Goal: Task Accomplishment & Management: Manage account settings

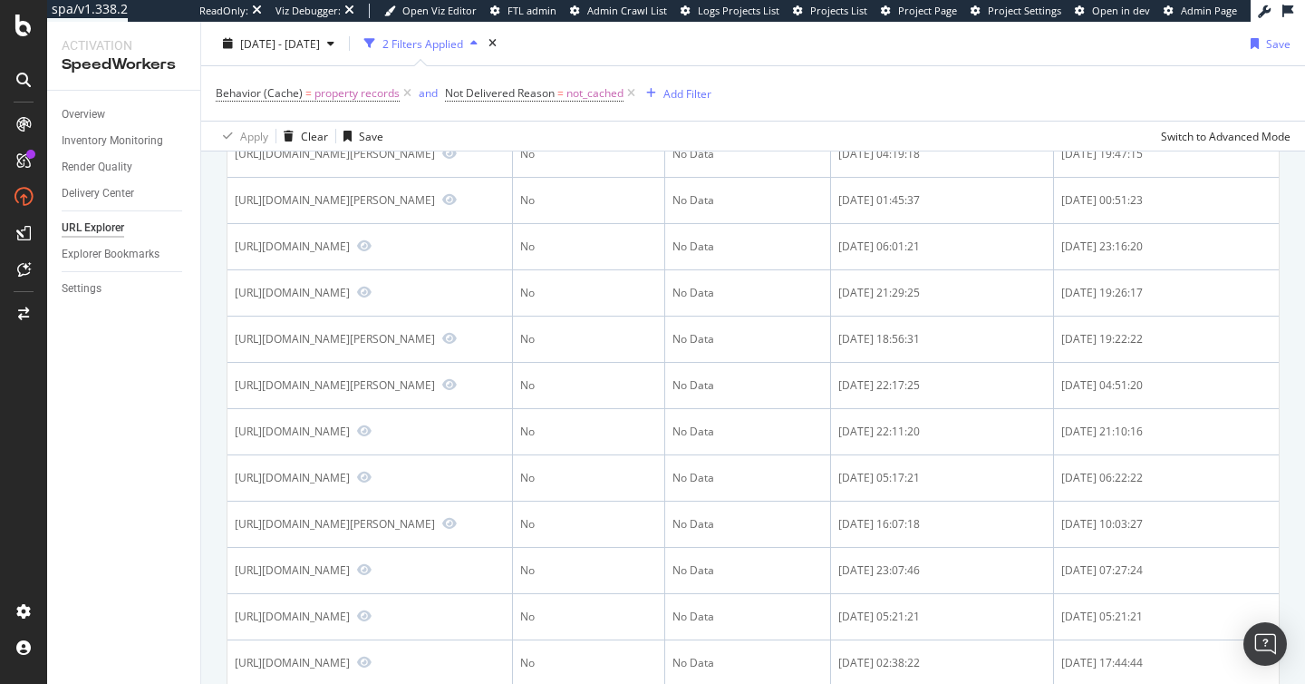
scroll to position [1311, 0]
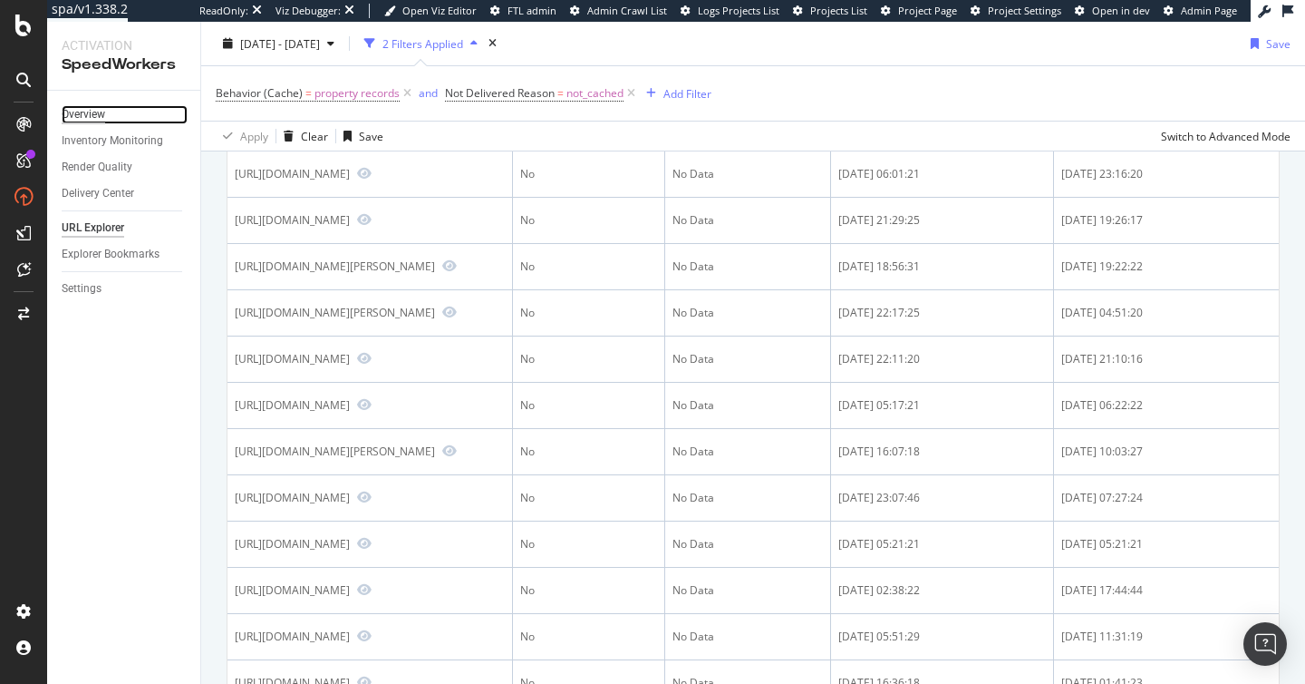
click at [98, 110] on div "Overview" at bounding box center [84, 114] width 44 height 19
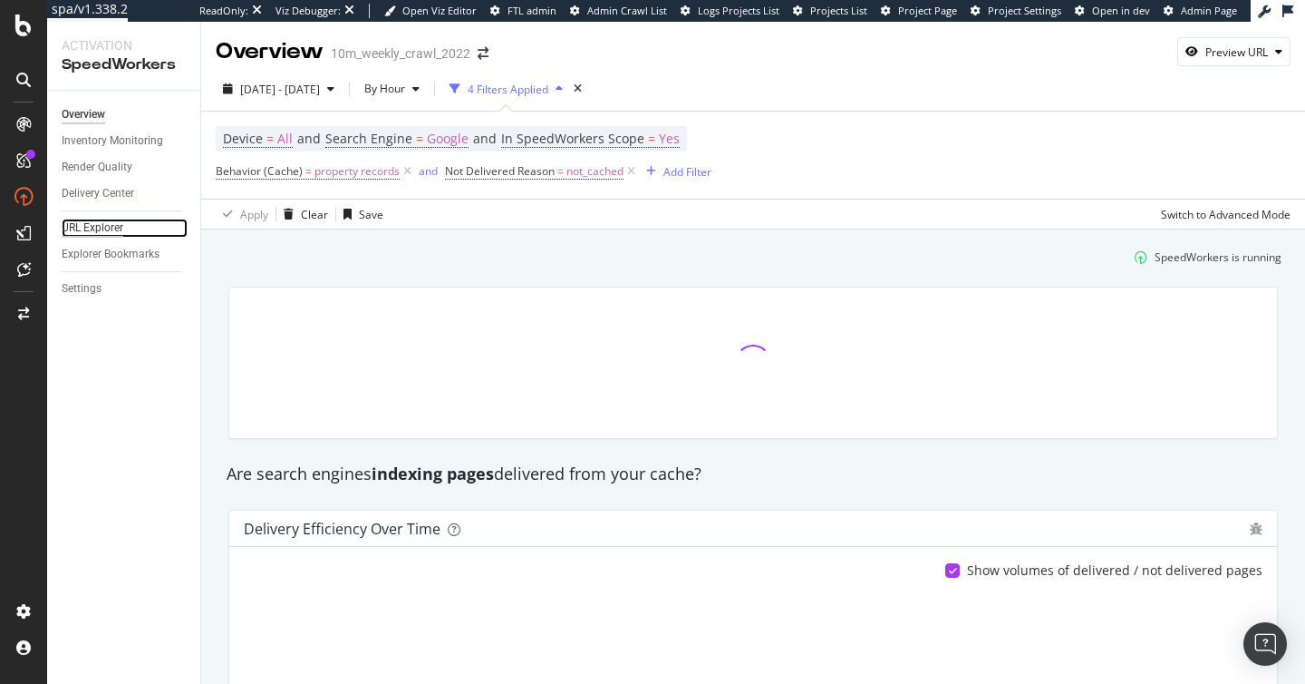
click at [93, 226] on div "URL Explorer" at bounding box center [93, 227] width 62 height 19
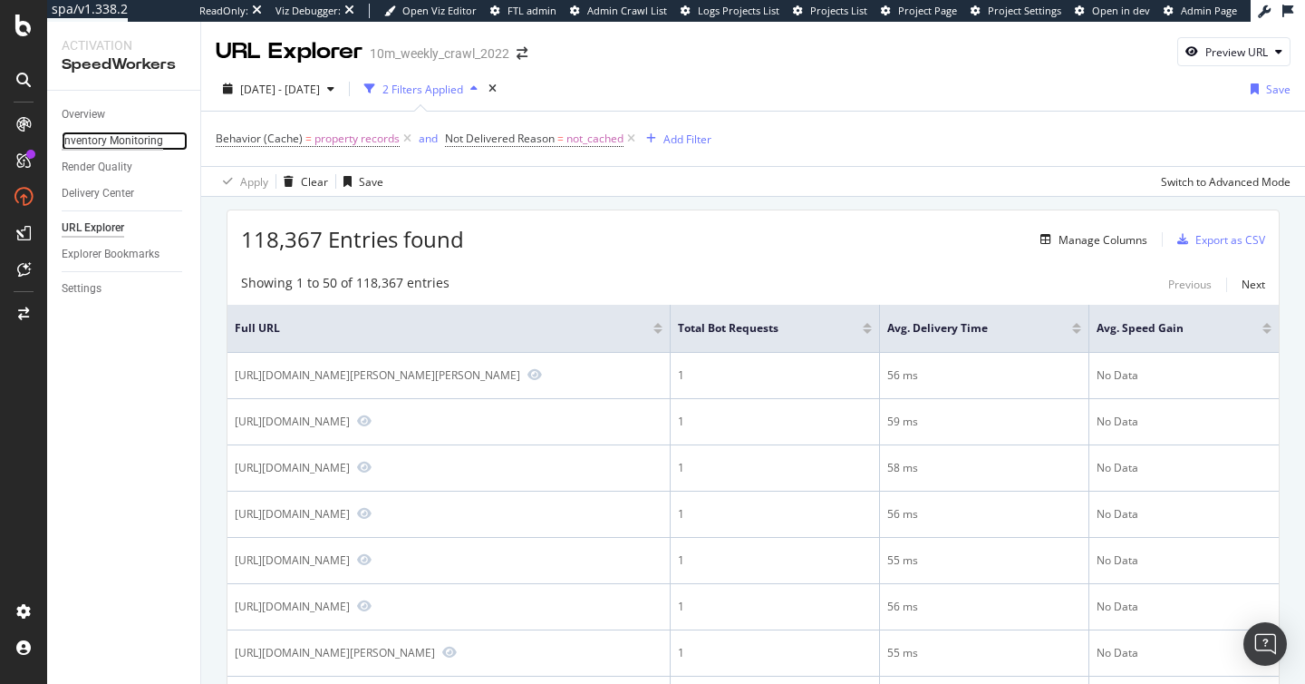
click at [96, 145] on div "Inventory Monitoring" at bounding box center [113, 140] width 102 height 19
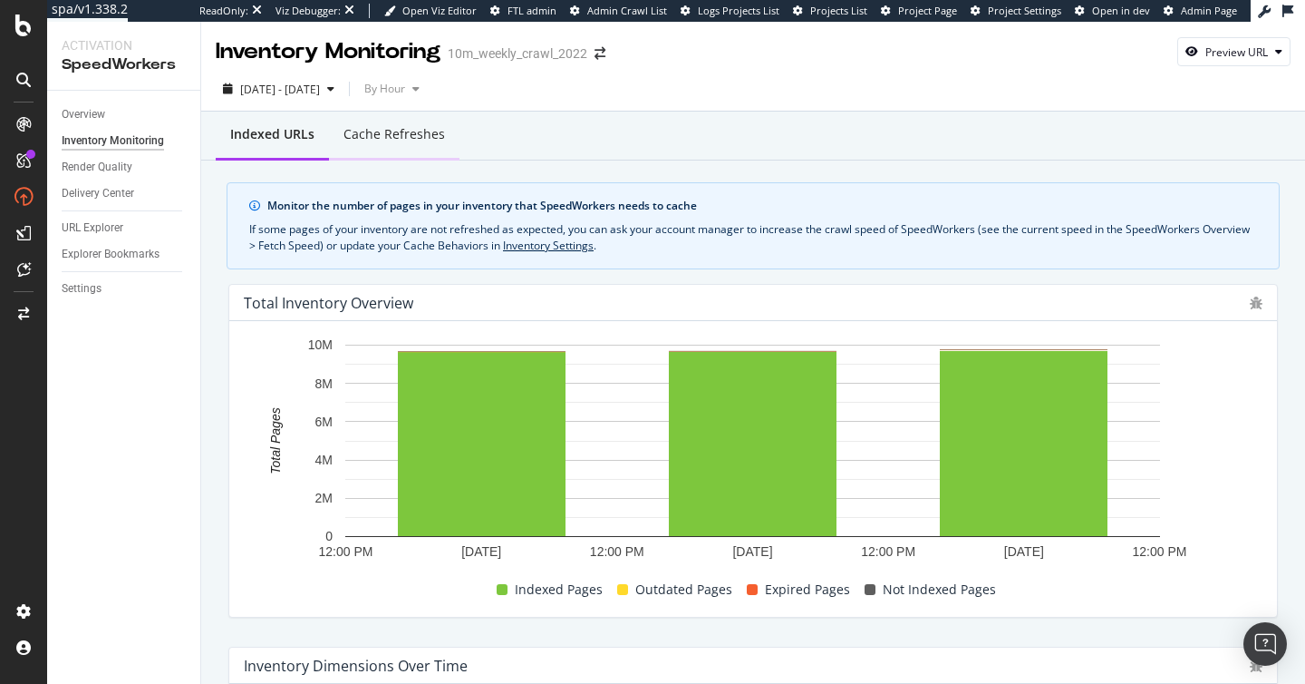
click at [404, 142] on div "Cache refreshes" at bounding box center [395, 134] width 102 height 18
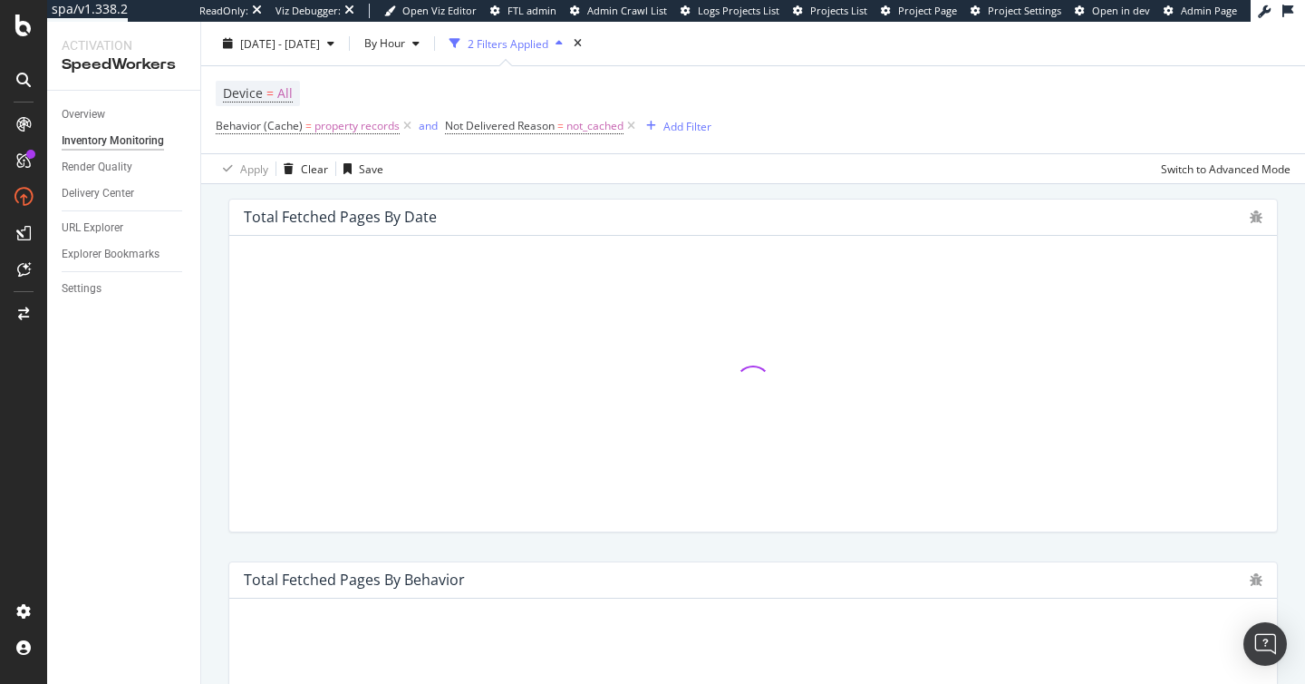
scroll to position [482, 0]
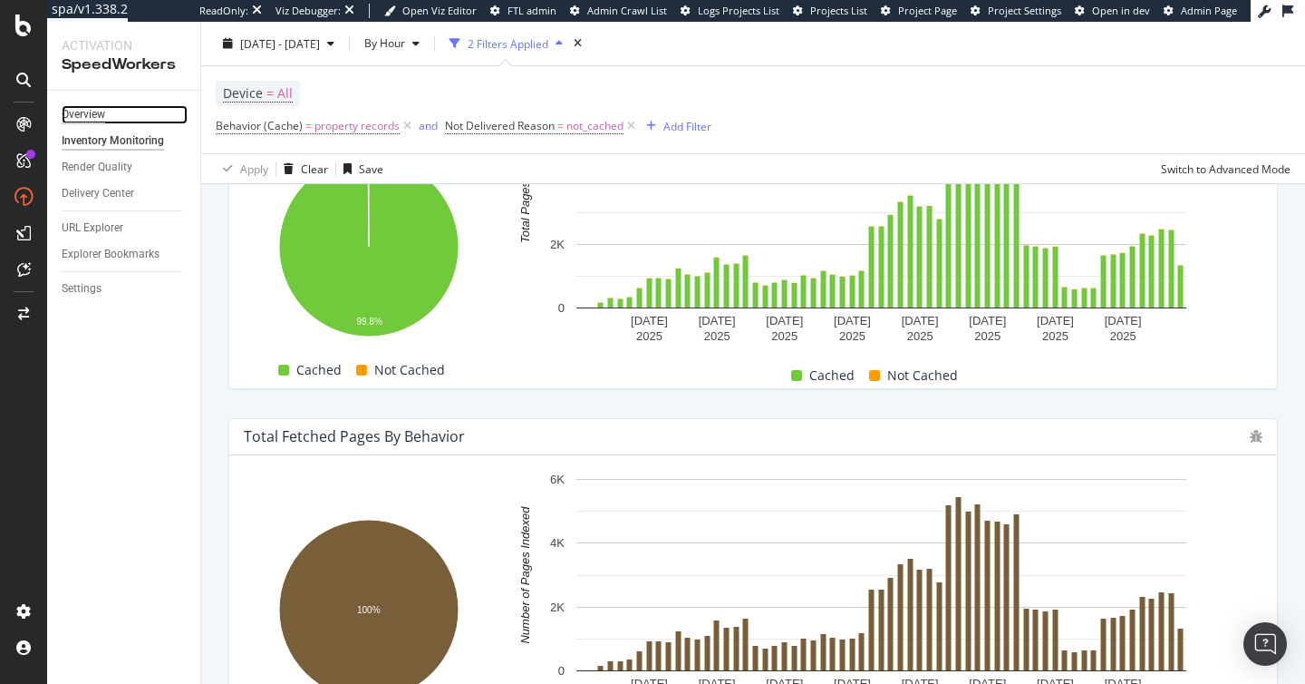
click at [86, 120] on div "Overview" at bounding box center [84, 114] width 44 height 19
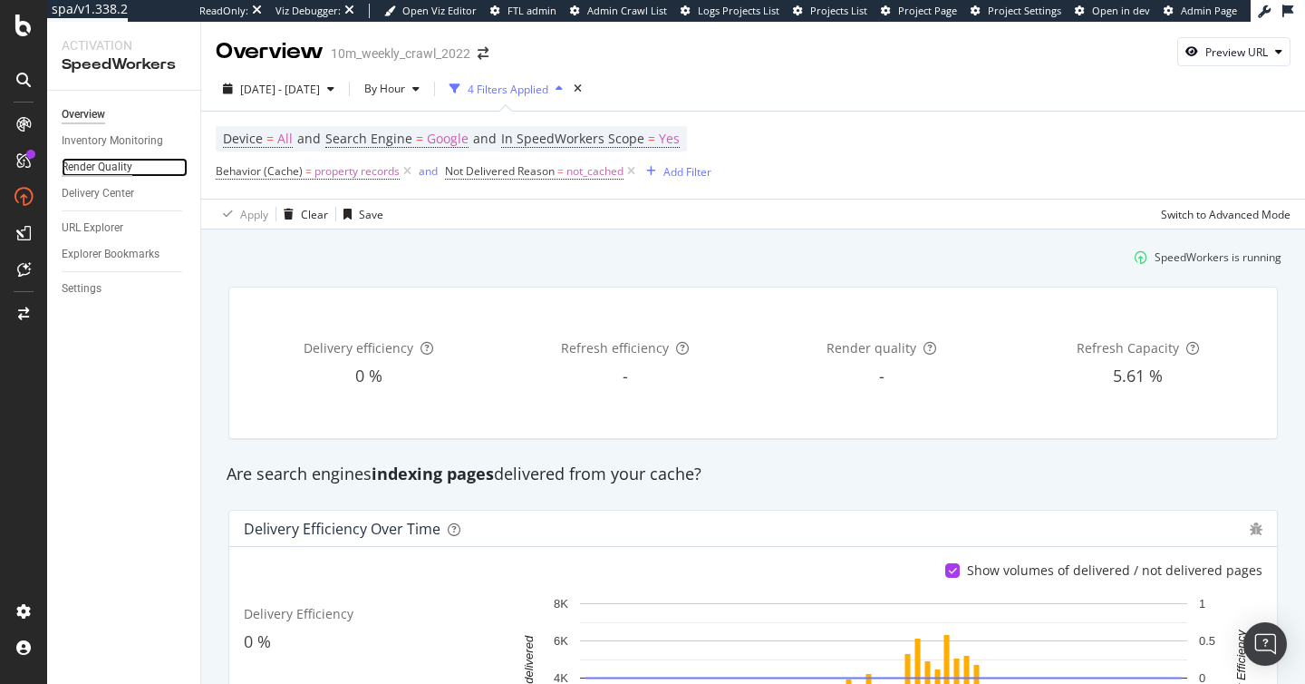
click at [120, 169] on div "Render Quality" at bounding box center [97, 167] width 71 height 19
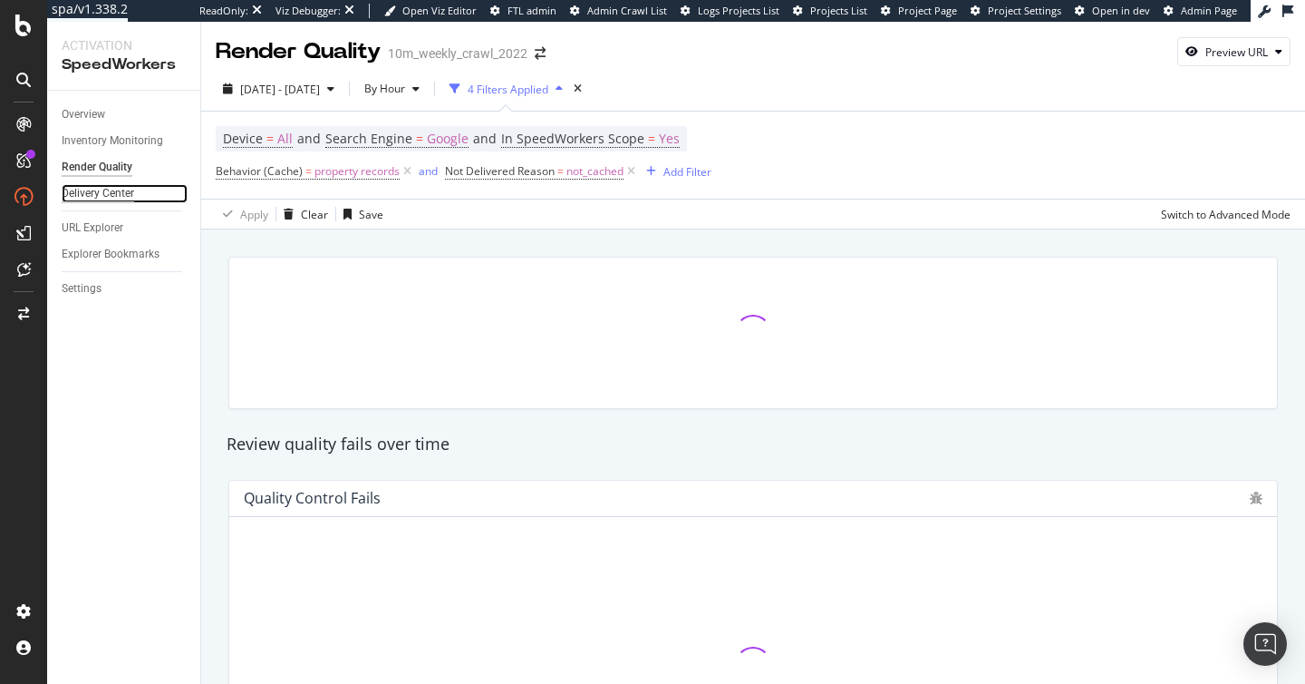
click at [88, 190] on div "Delivery Center" at bounding box center [98, 193] width 73 height 19
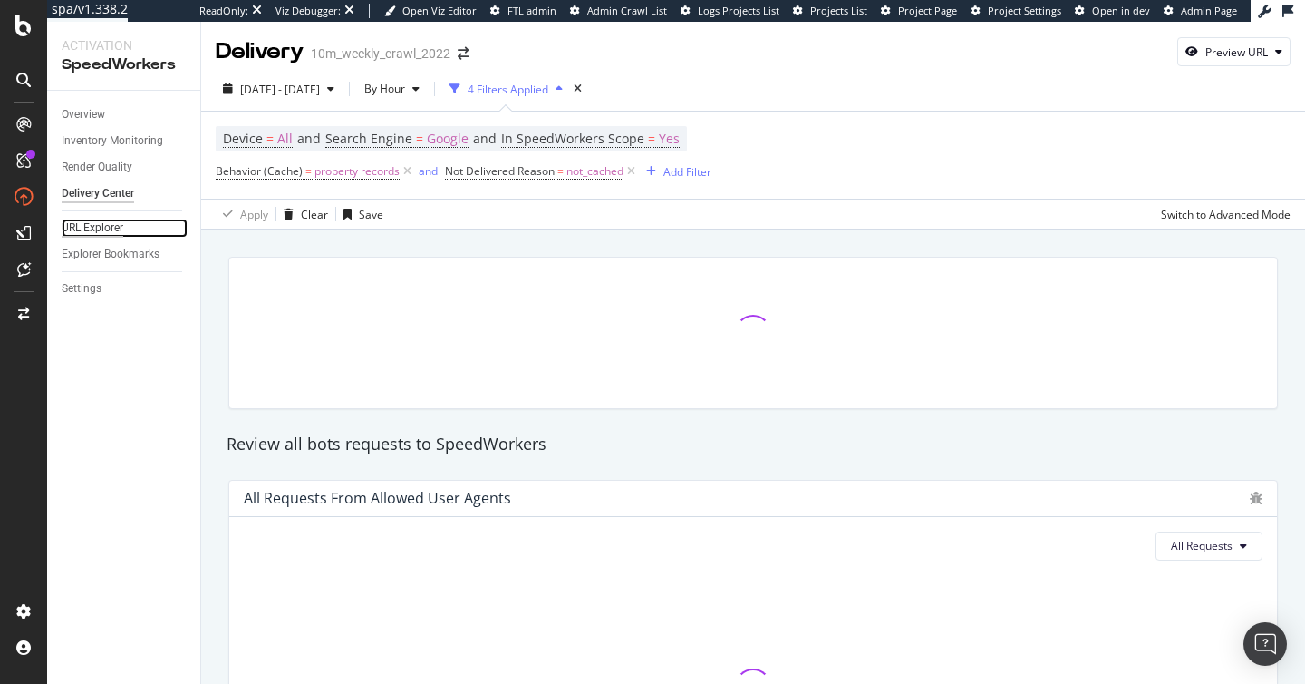
click at [94, 228] on div "URL Explorer" at bounding box center [93, 227] width 62 height 19
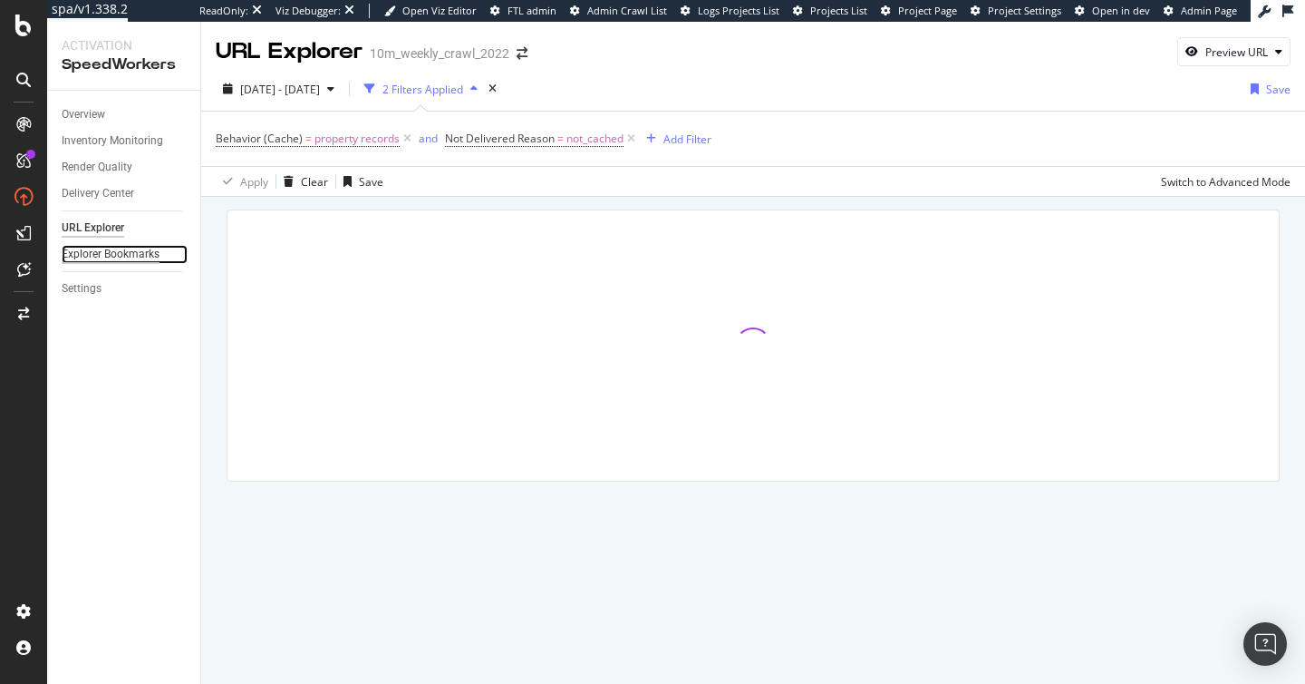
click at [94, 261] on div "Explorer Bookmarks" at bounding box center [111, 254] width 98 height 19
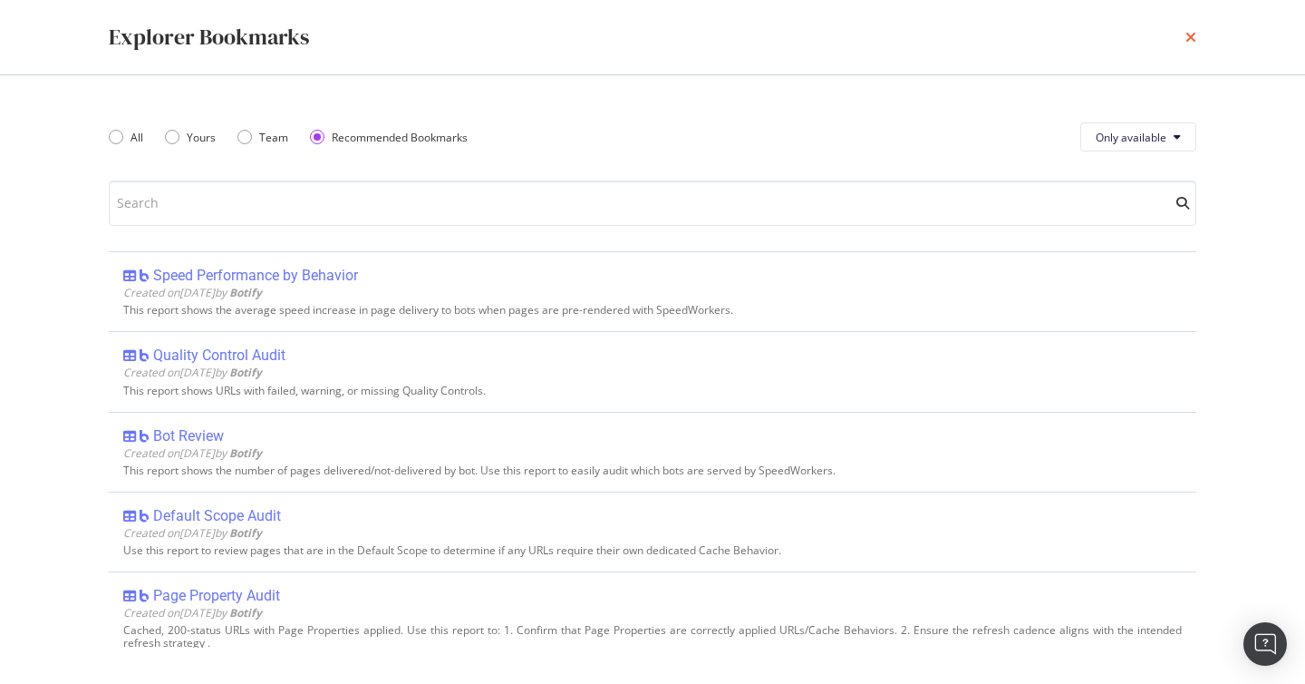
click at [1189, 36] on icon "times" at bounding box center [1191, 37] width 11 height 15
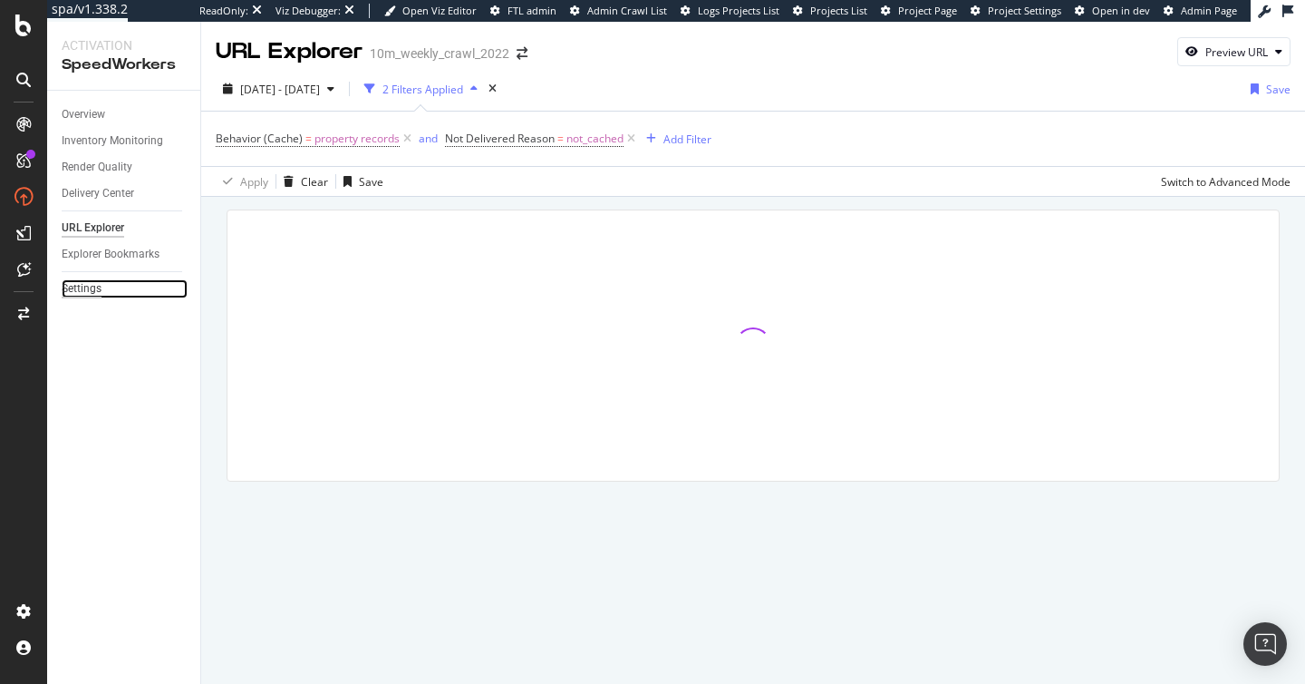
click at [93, 293] on div "Settings" at bounding box center [82, 288] width 40 height 19
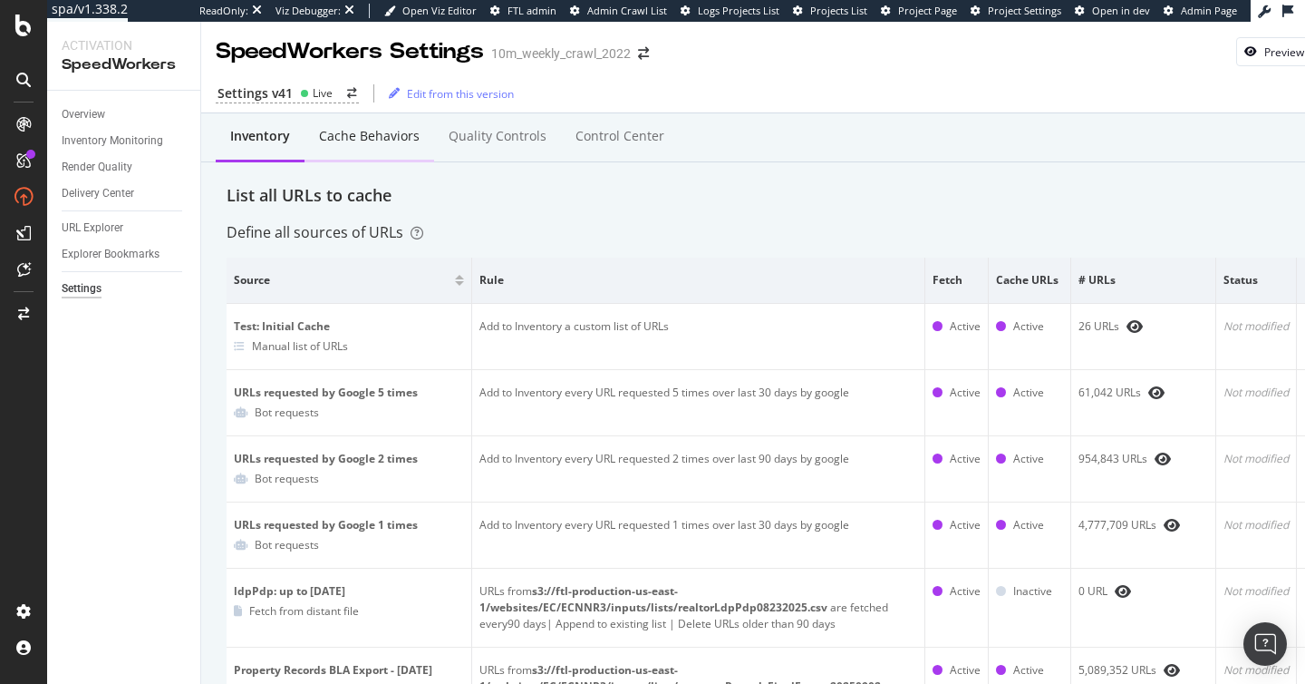
click at [380, 150] on div "Cache behaviors" at bounding box center [370, 137] width 130 height 50
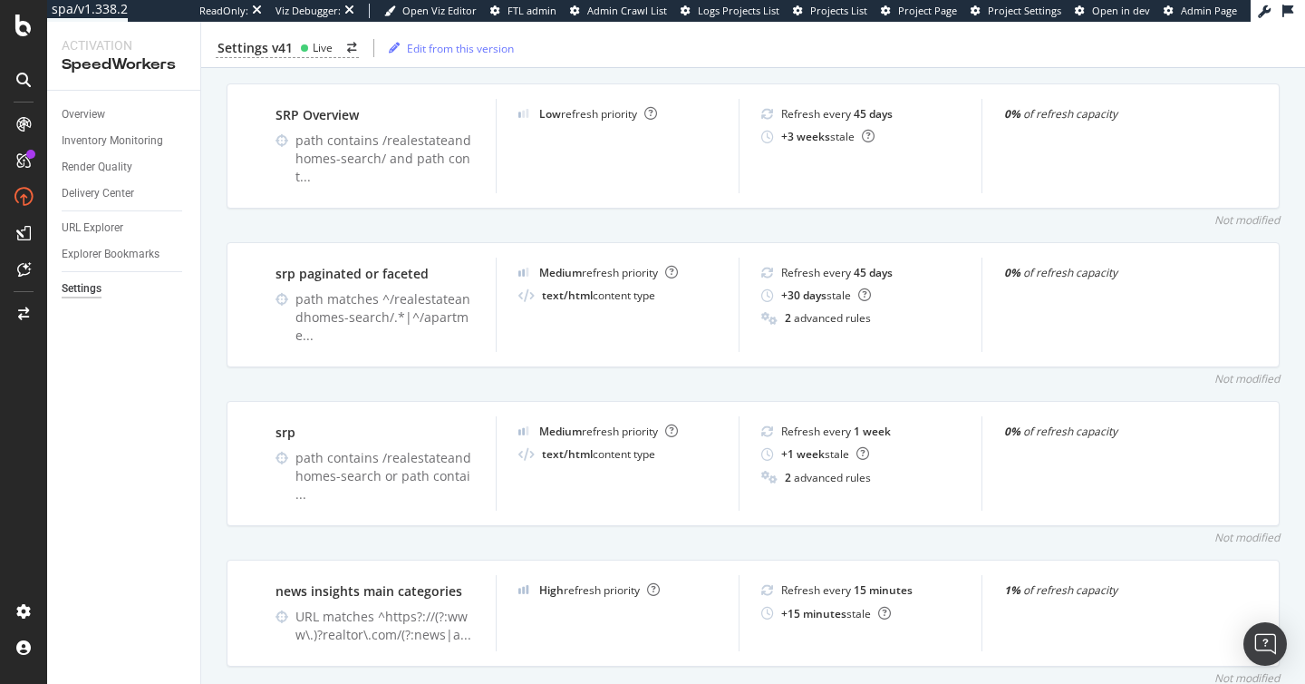
scroll to position [1084, 0]
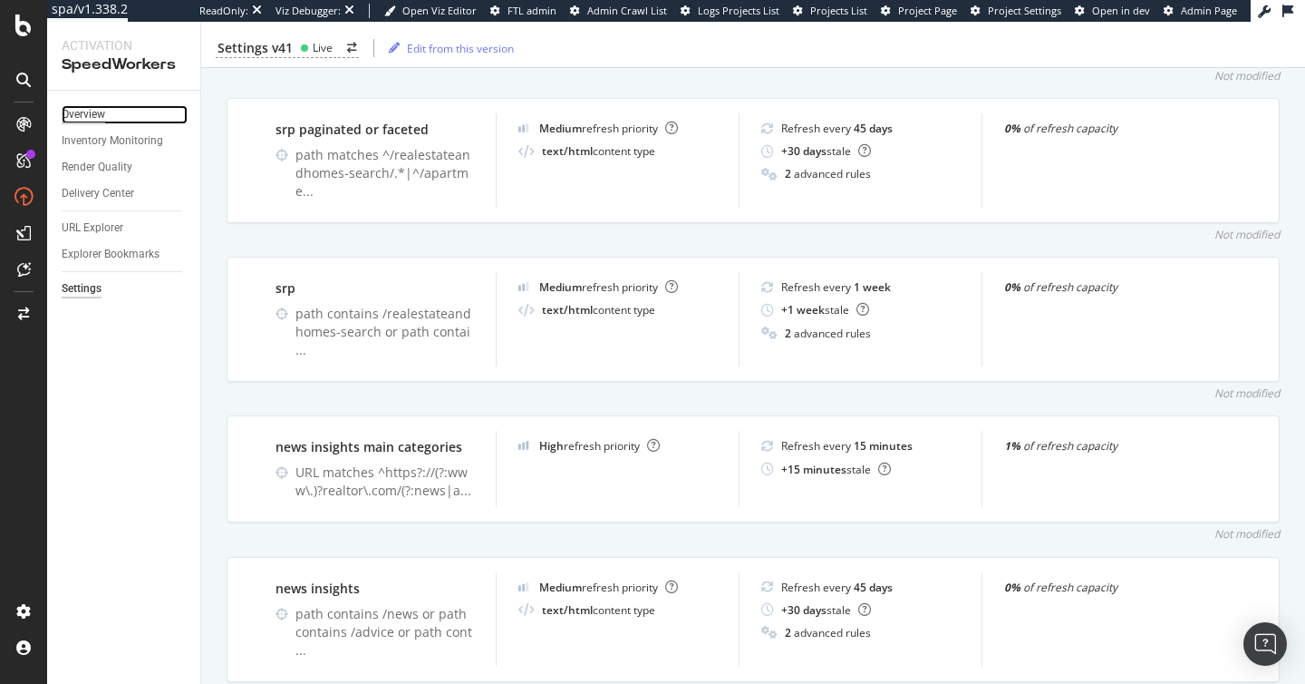
click at [82, 116] on div "Overview" at bounding box center [84, 114] width 44 height 19
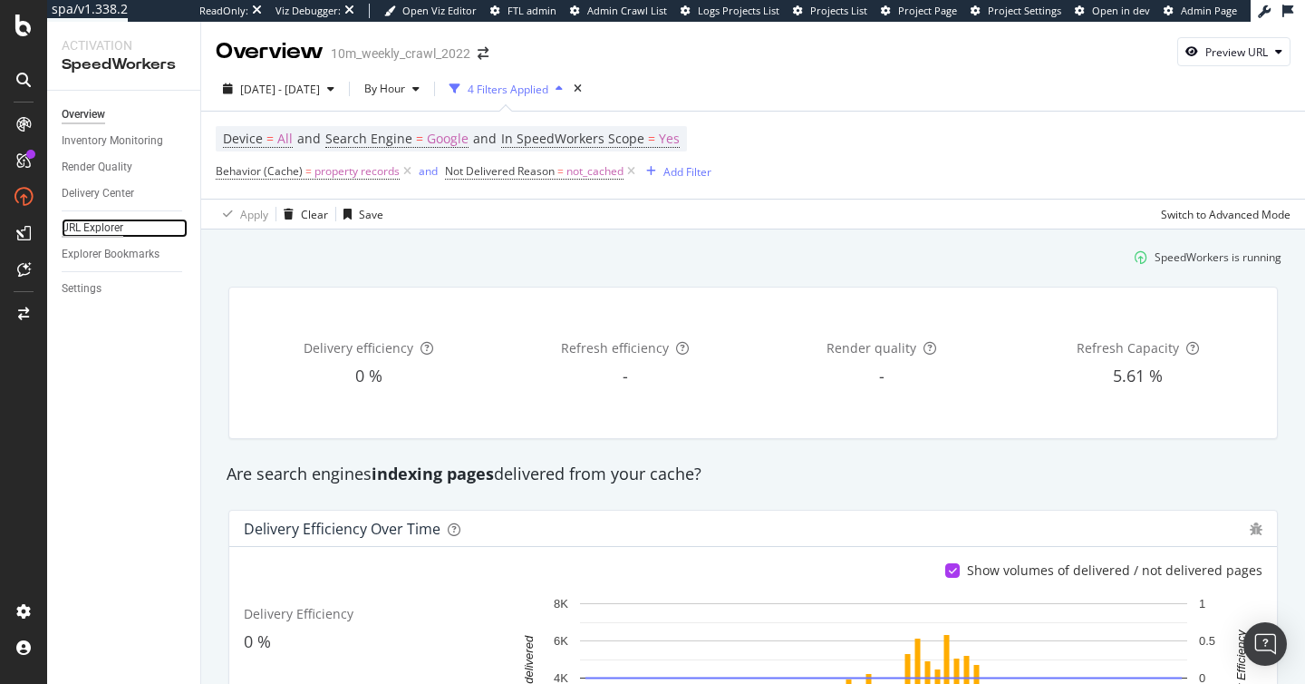
click at [90, 231] on div "URL Explorer" at bounding box center [93, 227] width 62 height 19
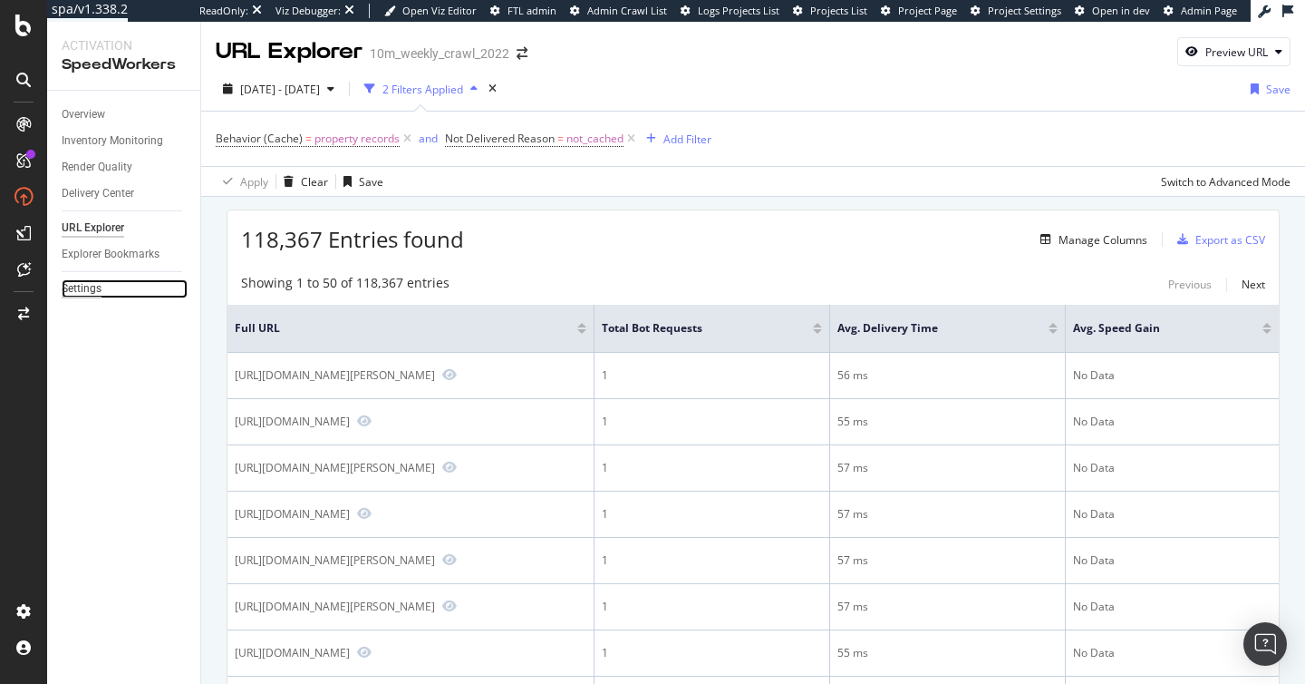
click at [88, 293] on div "Settings" at bounding box center [82, 288] width 40 height 19
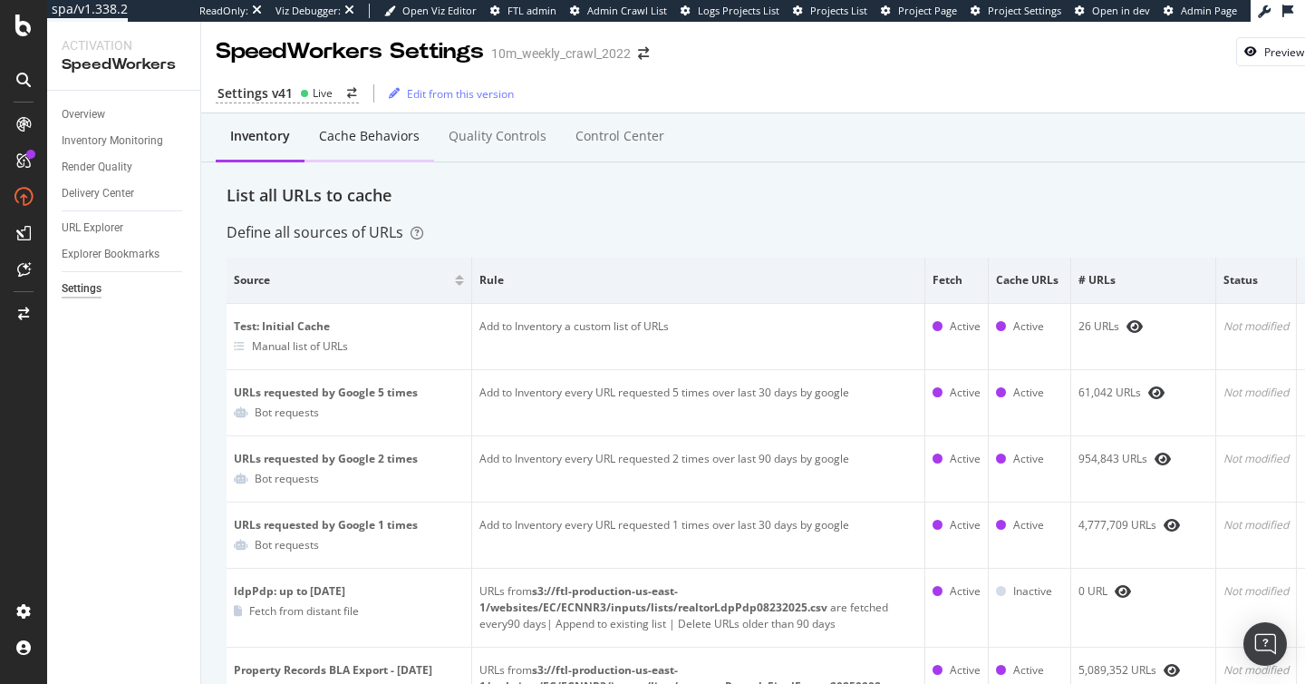
click at [399, 139] on div "Cache behaviors" at bounding box center [369, 136] width 101 height 18
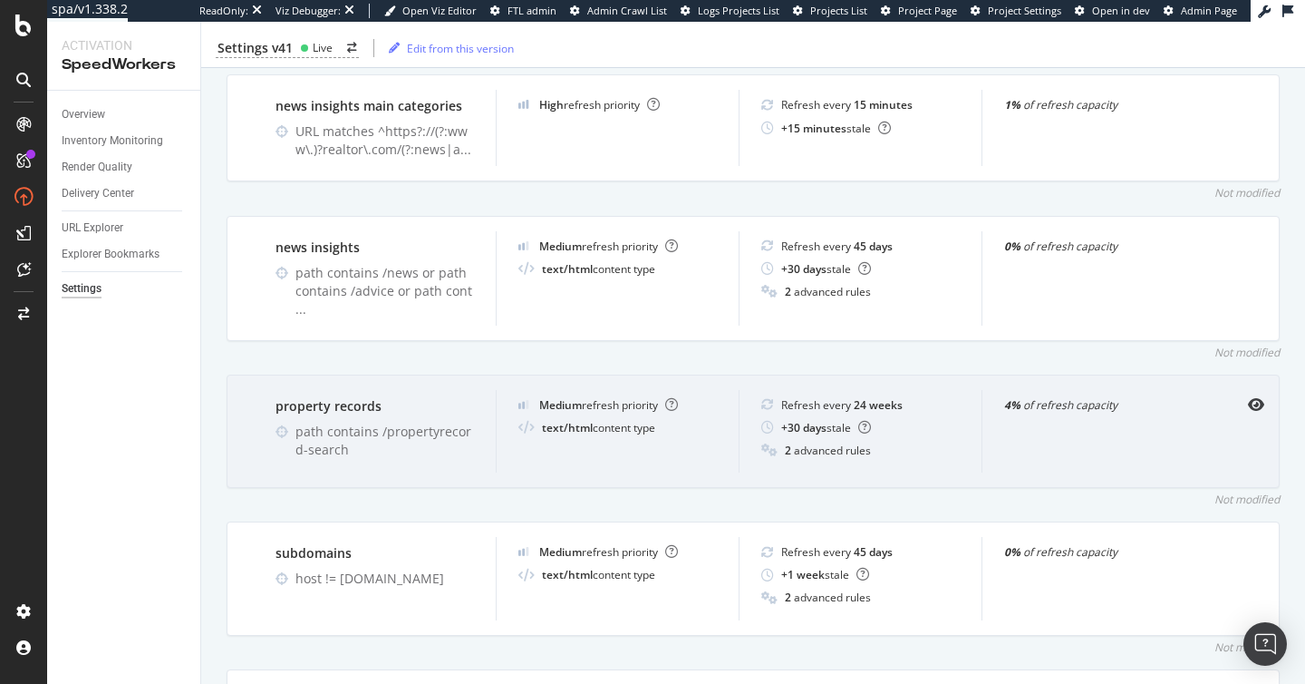
scroll to position [1594, 0]
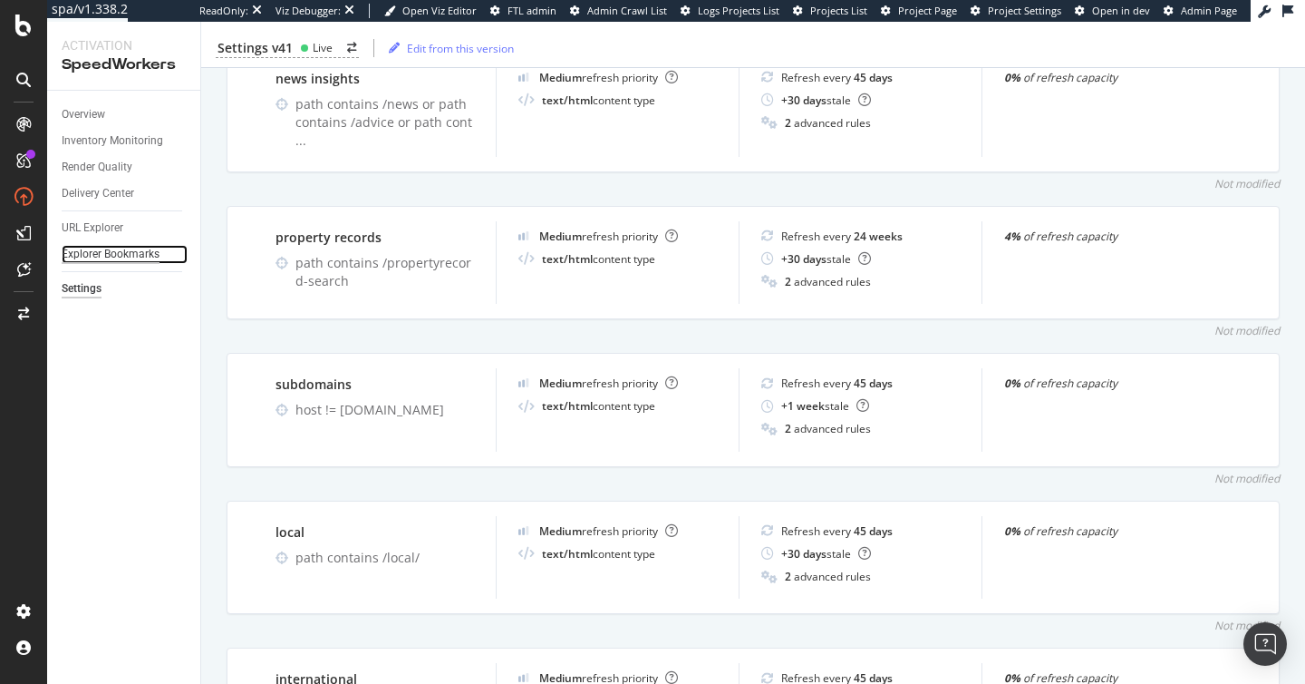
click at [102, 251] on div "Explorer Bookmarks" at bounding box center [111, 254] width 98 height 19
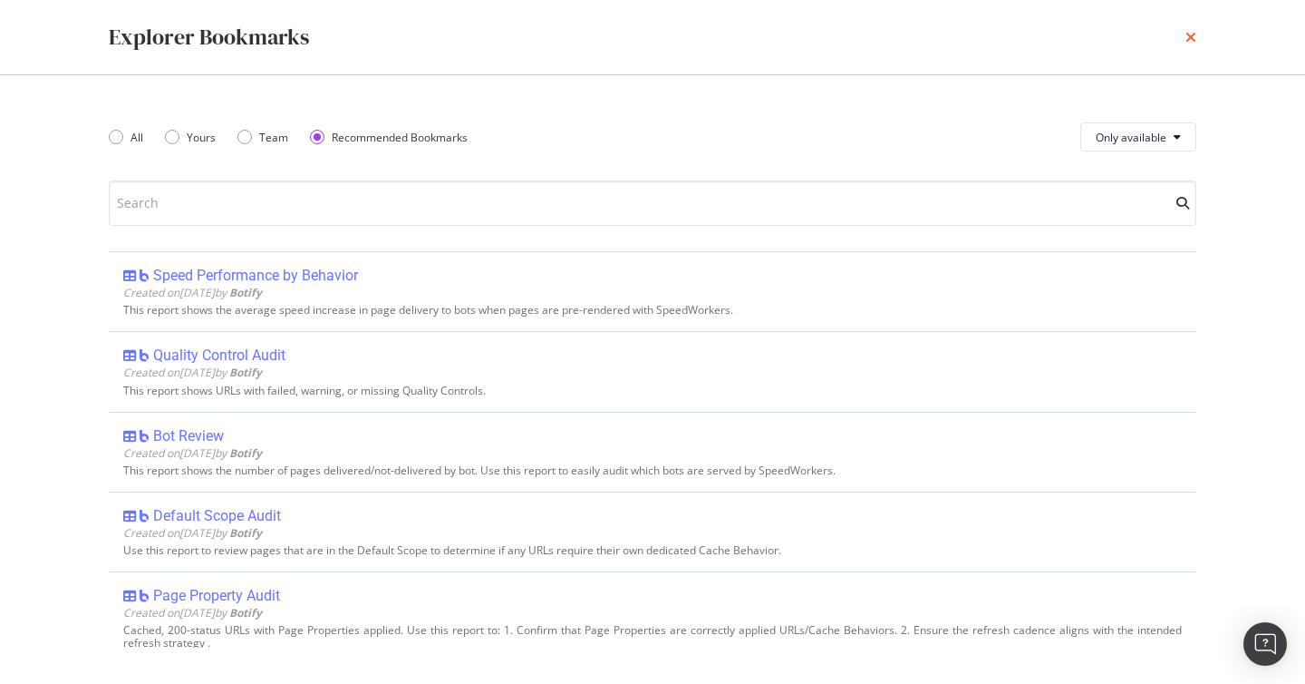
click at [1193, 36] on icon "times" at bounding box center [1191, 37] width 11 height 15
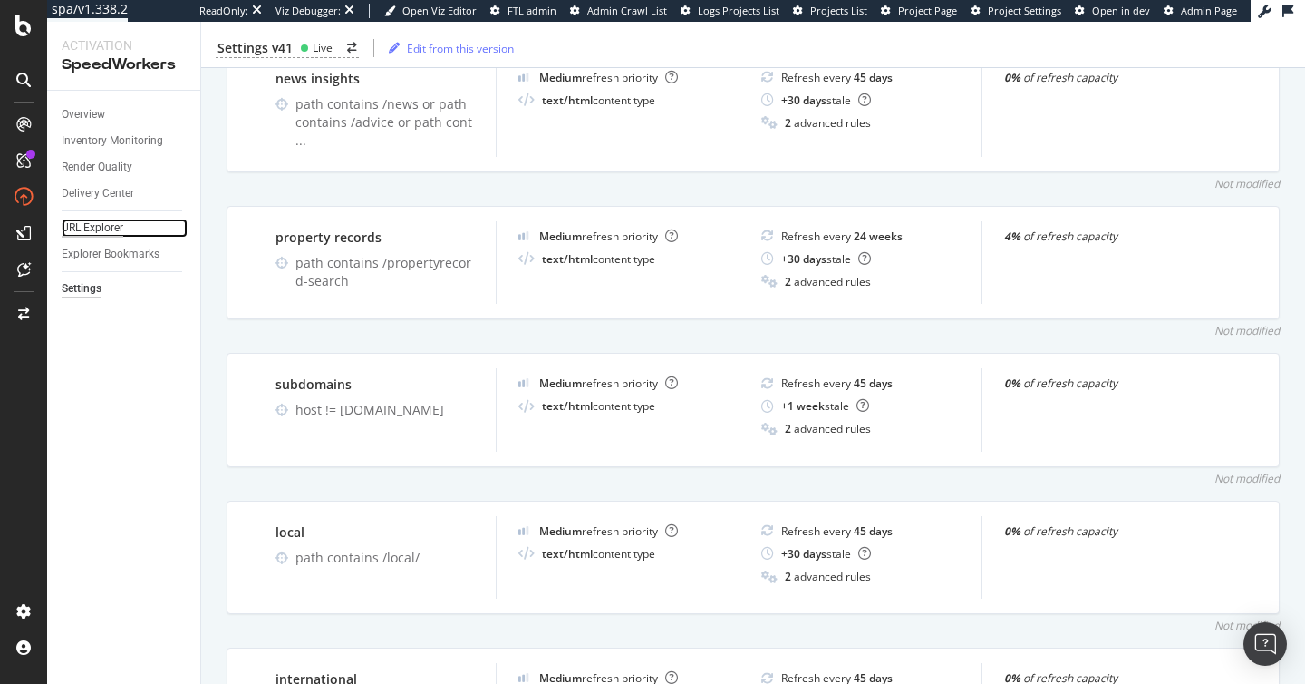
click at [112, 223] on div "URL Explorer" at bounding box center [93, 227] width 62 height 19
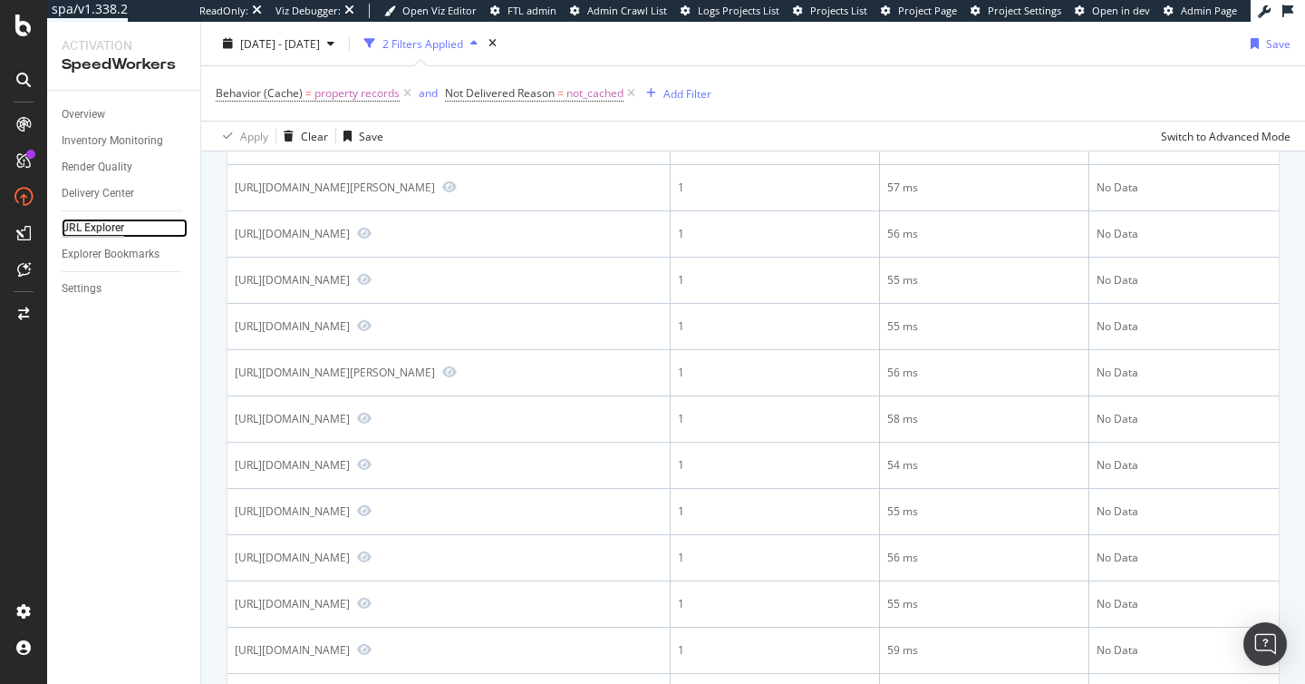
scroll to position [22, 0]
